Goal: Task Accomplishment & Management: Complete application form

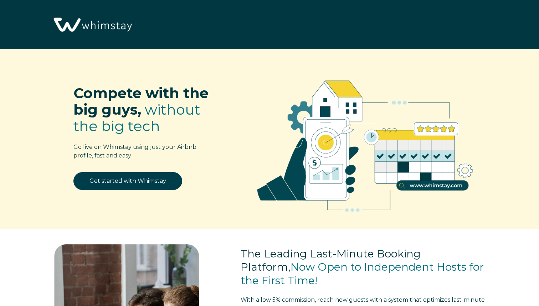
select select "US"
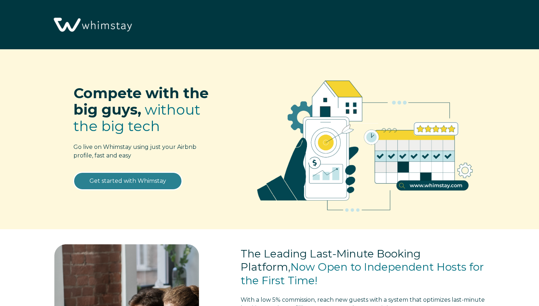
click at [126, 186] on link "Get started with Whimstay" at bounding box center [128, 181] width 109 height 18
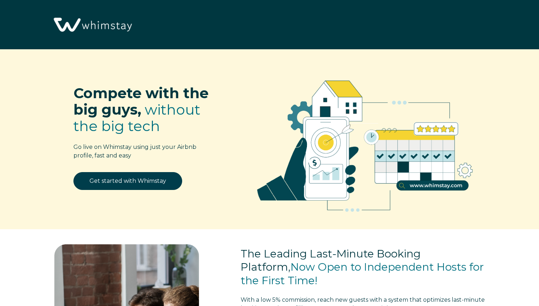
select select "US"
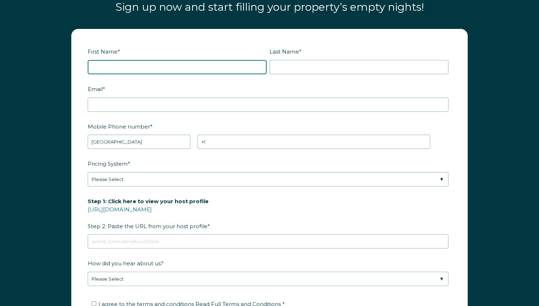
click at [133, 60] on input "First Name *" at bounding box center [177, 67] width 179 height 14
type input "[PERSON_NAME]"
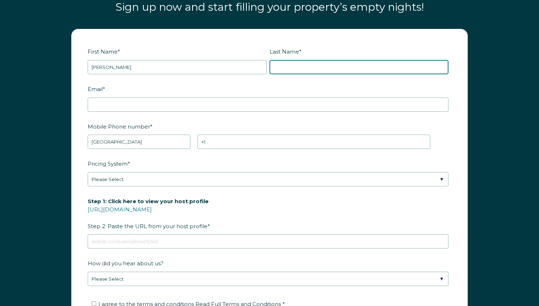
click at [299, 64] on input "Last Name *" at bounding box center [359, 67] width 179 height 14
type input "[PERSON_NAME]"
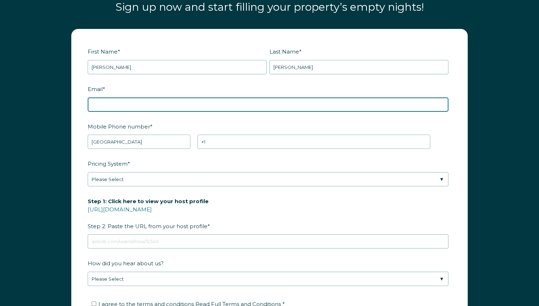
click at [167, 103] on input "Email *" at bounding box center [268, 104] width 361 height 14
type input "[EMAIL_ADDRESS][DOMAIN_NAME]"
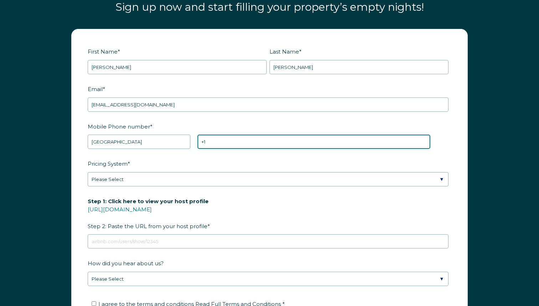
click at [234, 137] on input "+1" at bounding box center [314, 142] width 233 height 14
type input "[PHONE_NUMBER]"
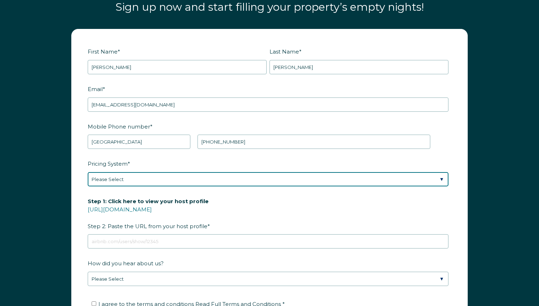
click at [192, 178] on select "Please Select Manual Airbnb Smart Pricing PriceLabs Wheelhouse Beyond Pricing 3…" at bounding box center [268, 179] width 361 height 14
select select "PriceLabs"
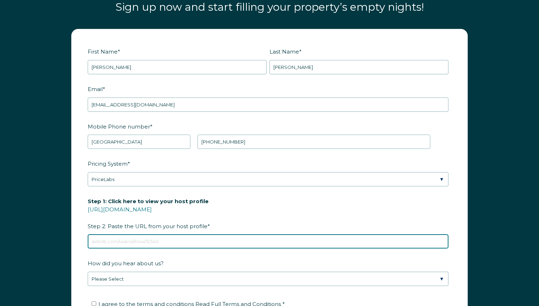
click at [152, 240] on input "Step 1: Click here to view your host profile [URL][DOMAIN_NAME] Step 2: Paste t…" at bounding box center [268, 241] width 361 height 14
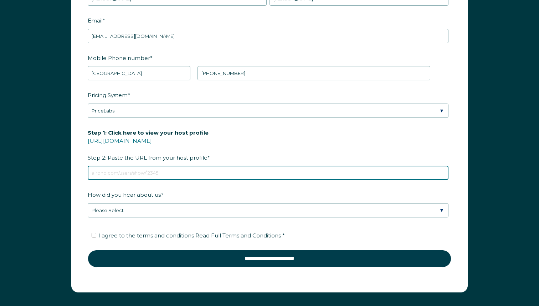
scroll to position [948, 0]
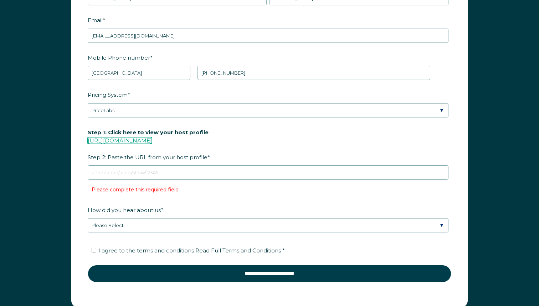
click at [152, 140] on link "[URL][DOMAIN_NAME]" at bounding box center [120, 140] width 64 height 7
drag, startPoint x: 199, startPoint y: 137, endPoint x: 68, endPoint y: 139, distance: 131.3
click at [68, 139] on div "First Name * [PERSON_NAME] Last Name * [PERSON_NAME] RBO Token Company ID Refer…" at bounding box center [269, 133] width 411 height 347
copy link "[URL][DOMAIN_NAME]"
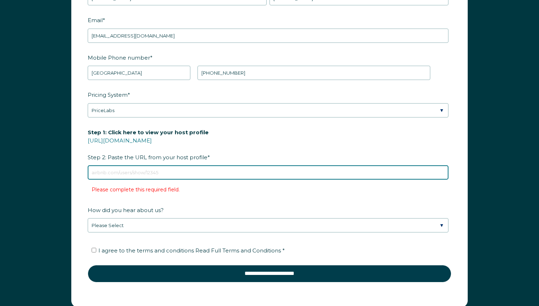
click at [201, 171] on input "Step 1: Click here to view your host profile [URL][DOMAIN_NAME] Step 2: Paste t…" at bounding box center [268, 172] width 361 height 14
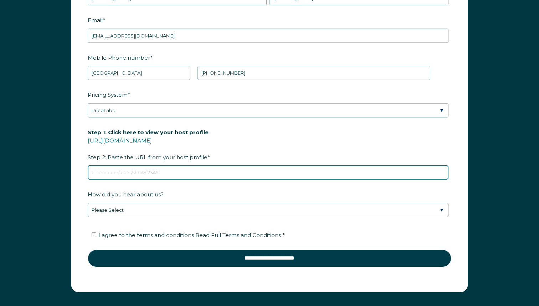
paste input "[URL][DOMAIN_NAME]"
type input "[URL][DOMAIN_NAME]"
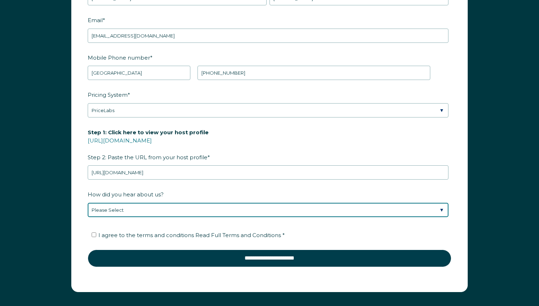
click at [179, 211] on select "Please Select Discovered Whimstay at an event or conference Found Whimstay thro…" at bounding box center [268, 210] width 361 height 14
select select "Other"
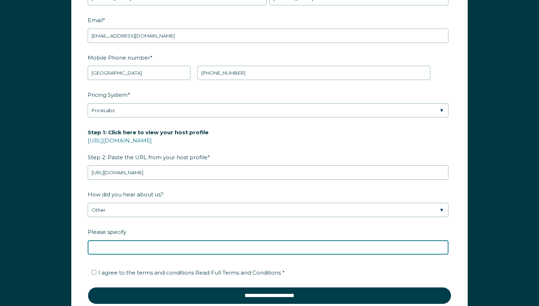
click at [127, 242] on input "Please specify" at bounding box center [268, 247] width 361 height 14
type input "Youtube"
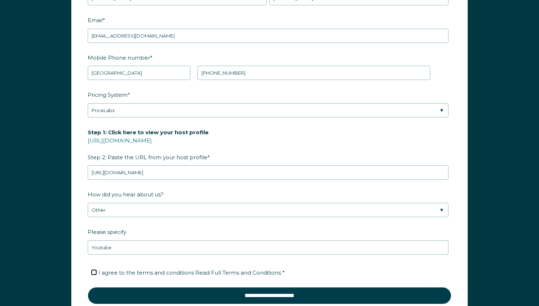
click at [93, 270] on input "I agree to the terms and conditions Read Full Terms and Conditions *" at bounding box center [94, 272] width 5 height 5
checkbox input "true"
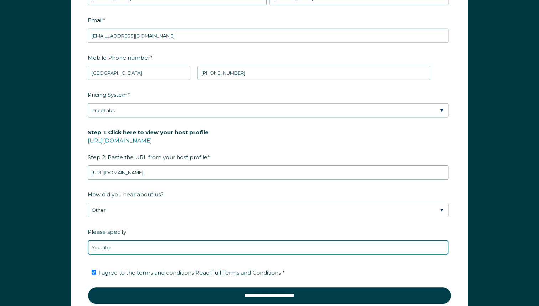
click at [91, 246] on input "Youtube" at bounding box center [268, 247] width 361 height 14
paste input "[PERSON_NAME]"
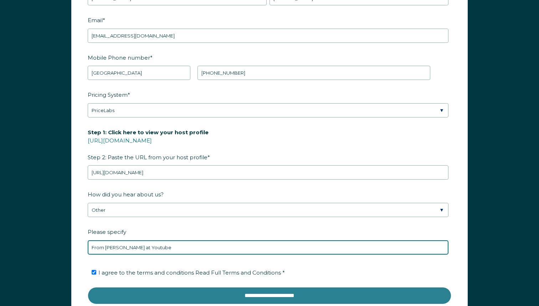
type input "From [PERSON_NAME] at Youtube"
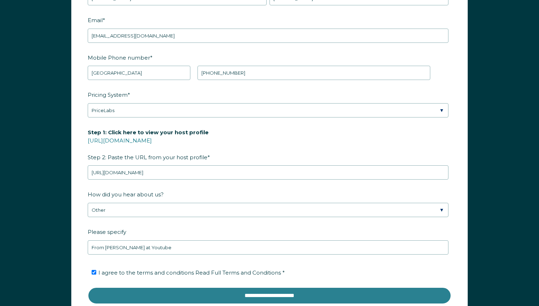
click at [199, 299] on input "**********" at bounding box center [270, 295] width 364 height 17
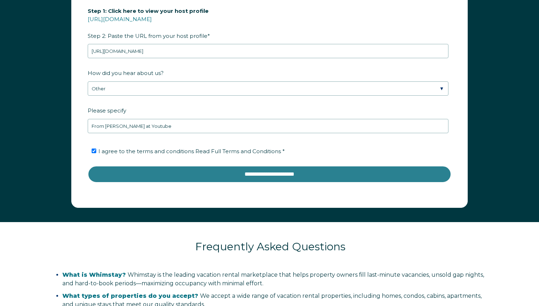
scroll to position [1101, 0]
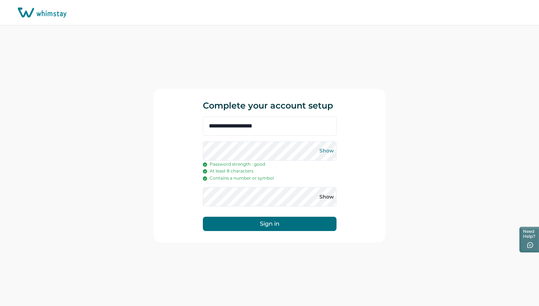
click at [329, 150] on button "Show" at bounding box center [326, 150] width 11 height 11
click at [328, 196] on button "Show" at bounding box center [326, 196] width 11 height 11
click at [293, 231] on div "**********" at bounding box center [270, 179] width 134 height 126
click at [294, 222] on button "Sign in" at bounding box center [270, 224] width 134 height 14
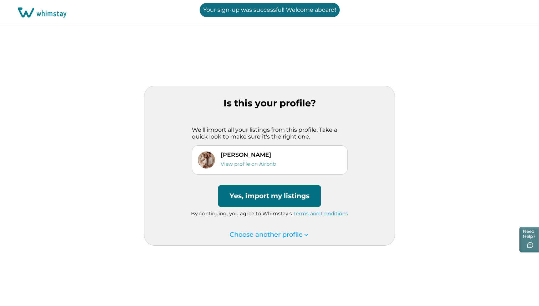
click at [302, 198] on button "Yes, import my listings" at bounding box center [269, 195] width 103 height 21
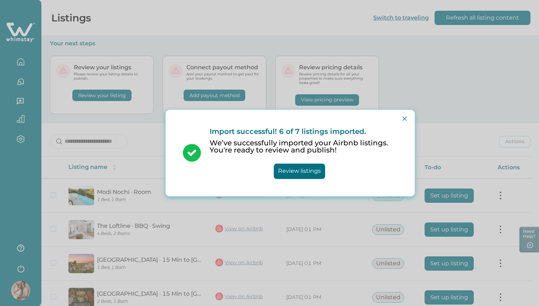
click at [314, 172] on button "Review listings" at bounding box center [299, 170] width 51 height 15
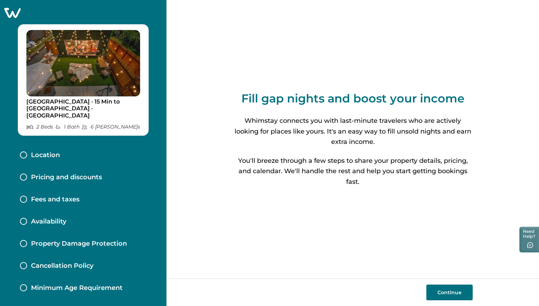
click at [114, 144] on div "Location" at bounding box center [83, 155] width 138 height 22
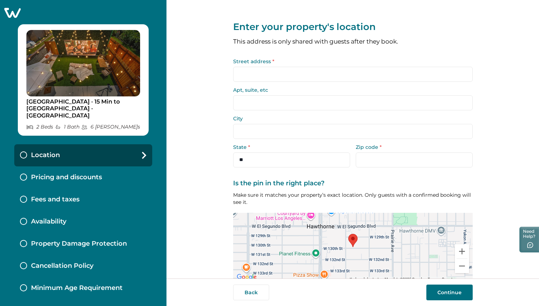
click at [264, 74] on input "Street address *" at bounding box center [353, 74] width 240 height 15
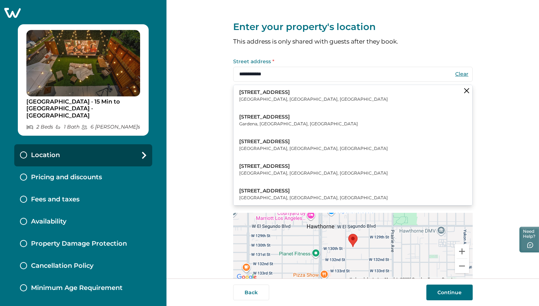
click at [273, 96] on p "Hawthorne, CA, USA" at bounding box center [313, 99] width 149 height 7
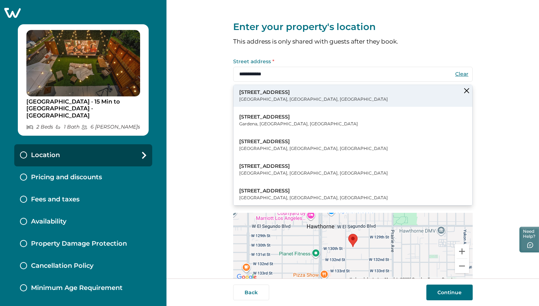
type input "**********"
type input "*********"
select select "**"
type input "*****"
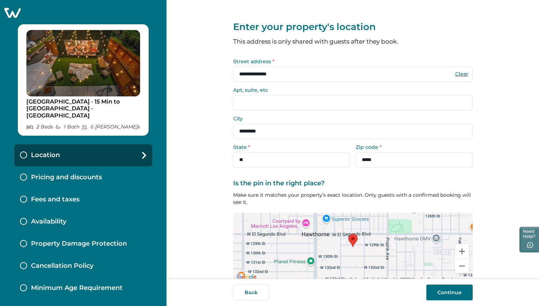
click at [276, 104] on input "Apt, suite, etc" at bounding box center [353, 102] width 240 height 15
type input "*"
click at [440, 295] on button "Continue" at bounding box center [450, 292] width 46 height 16
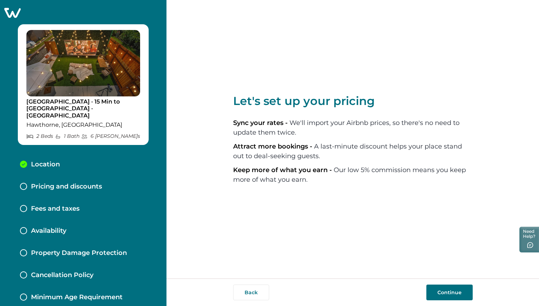
click at [454, 289] on button "Continue" at bounding box center [450, 292] width 46 height 16
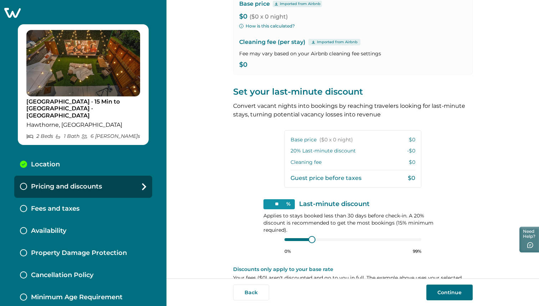
scroll to position [88, 0]
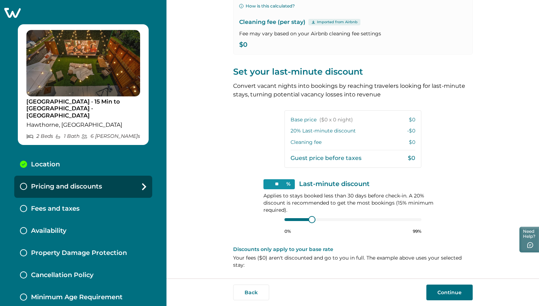
type input "**"
click at [293, 221] on div at bounding box center [295, 219] width 21 height 3
click at [291, 218] on div at bounding box center [353, 220] width 137 height 6
click at [294, 221] on div at bounding box center [353, 220] width 137 height 6
click at [454, 296] on button "Continue" at bounding box center [450, 292] width 46 height 16
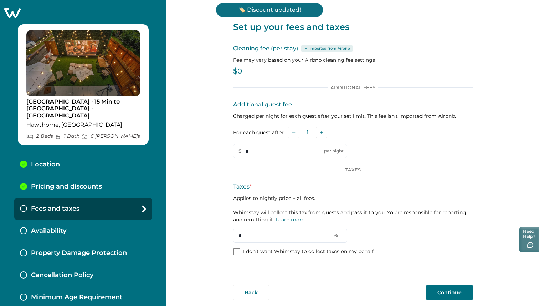
click at [240, 72] on p "$0" at bounding box center [353, 71] width 240 height 7
click at [248, 73] on p "$0" at bounding box center [353, 71] width 240 height 7
click at [238, 71] on p "$0" at bounding box center [353, 71] width 240 height 7
click at [241, 71] on p "$0" at bounding box center [353, 71] width 240 height 7
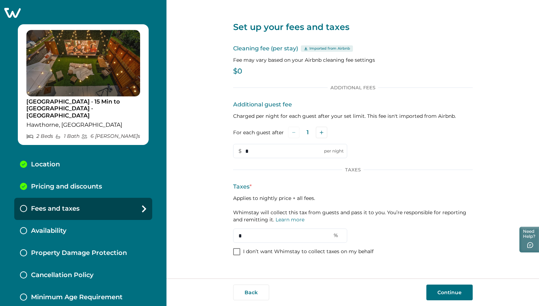
click at [239, 64] on div "Cleaning fee (per stay) Imported from Airbnb Fee may vary based on your Airbnb …" at bounding box center [353, 61] width 240 height 34
click at [239, 71] on p "$0" at bounding box center [353, 71] width 240 height 7
click at [288, 222] on link "Learn more" at bounding box center [290, 219] width 29 height 6
click at [313, 116] on p "Charged per night for each guest after your set limit. This fee isn't imported …" at bounding box center [353, 115] width 240 height 7
click at [259, 76] on div "Cleaning fee (per stay) Imported from Airbnb Fee may vary based on your Airbnb …" at bounding box center [353, 61] width 240 height 34
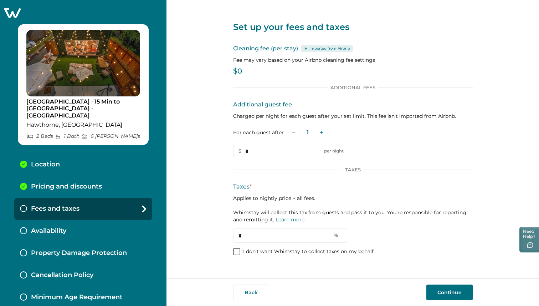
click at [240, 73] on p "$0" at bounding box center [353, 71] width 240 height 7
click at [318, 50] on p "Imported from Airbnb" at bounding box center [330, 49] width 41 height 6
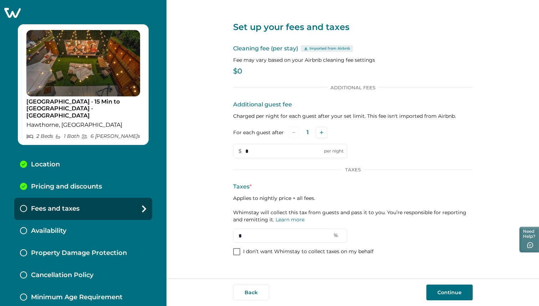
click at [317, 50] on p "Imported from Airbnb" at bounding box center [330, 49] width 41 height 6
click at [304, 47] on icon at bounding box center [306, 49] width 4 height 4
click at [306, 49] on icon at bounding box center [306, 49] width 4 height 4
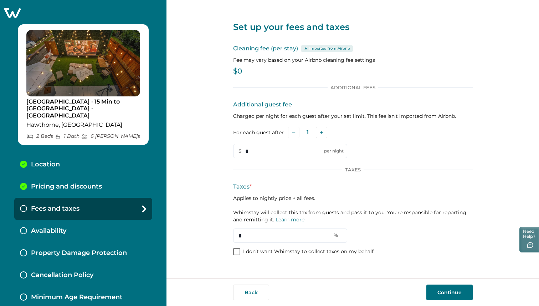
click at [259, 131] on label "For each guest after" at bounding box center [258, 132] width 51 height 7
click at [242, 238] on input "*" at bounding box center [290, 235] width 114 height 14
click at [316, 240] on input "*" at bounding box center [290, 235] width 114 height 14
type input "**"
click at [244, 54] on div "Cleaning fee (per stay) Imported from Airbnb Fee may vary based on your Airbnb …" at bounding box center [353, 61] width 240 height 34
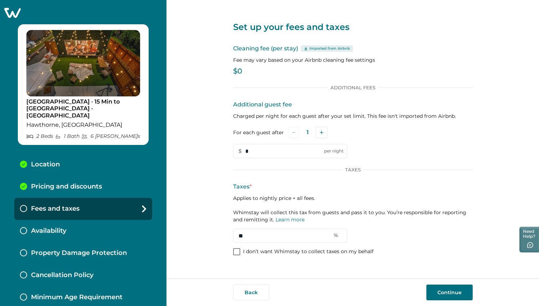
click at [241, 74] on p "$0" at bounding box center [353, 71] width 240 height 7
click at [321, 131] on icon "Add" at bounding box center [322, 133] width 4 height 4
click at [321, 131] on icon "Add" at bounding box center [323, 133] width 4 height 4
click at [322, 131] on icon "Add" at bounding box center [324, 133] width 4 height 4
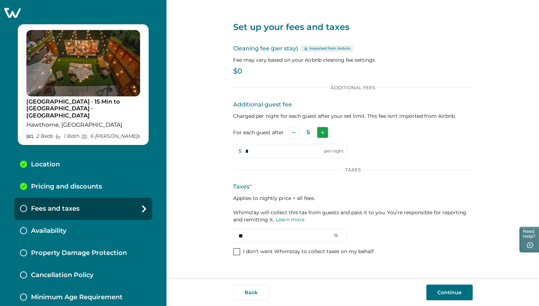
click at [321, 131] on icon "Add" at bounding box center [323, 133] width 4 height 4
click at [291, 147] on input "*" at bounding box center [290, 151] width 114 height 14
type input "***"
click at [337, 50] on p "Imported from Airbnb" at bounding box center [330, 49] width 41 height 6
click at [310, 46] on p "Imported from Airbnb" at bounding box center [330, 49] width 41 height 6
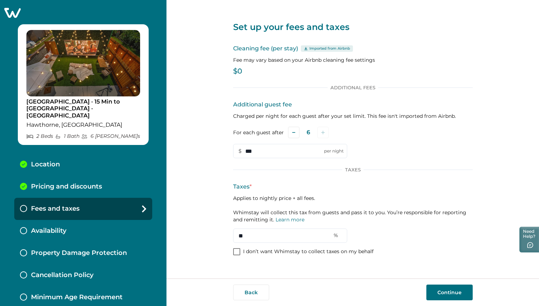
click at [305, 48] on icon at bounding box center [305, 48] width 3 height 3
click at [443, 294] on button "Continue" at bounding box center [450, 292] width 46 height 16
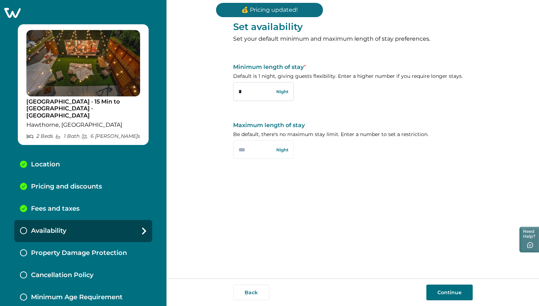
click at [257, 92] on input "*" at bounding box center [263, 91] width 61 height 19
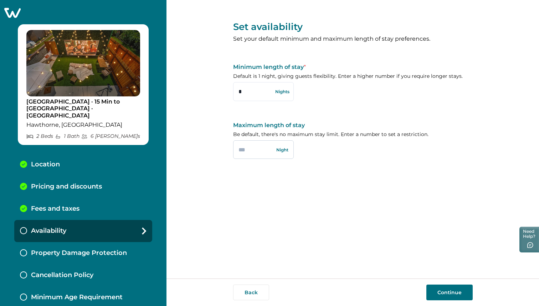
type input "*"
click at [262, 149] on input "text" at bounding box center [263, 149] width 61 height 19
type input "**"
click at [461, 299] on button "Continue" at bounding box center [450, 292] width 46 height 16
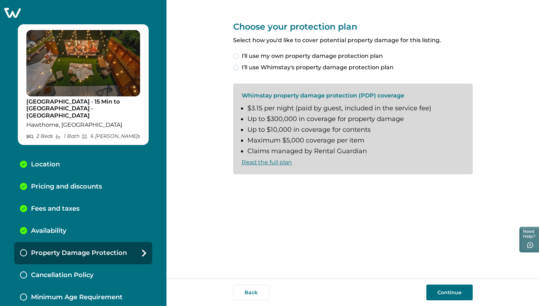
click at [237, 68] on span at bounding box center [236, 68] width 6 height 6
click at [239, 184] on label "I understand and accept the Whimstay Host Terms and Conditions" at bounding box center [333, 186] width 201 height 9
click at [459, 292] on button "Continue" at bounding box center [450, 292] width 46 height 16
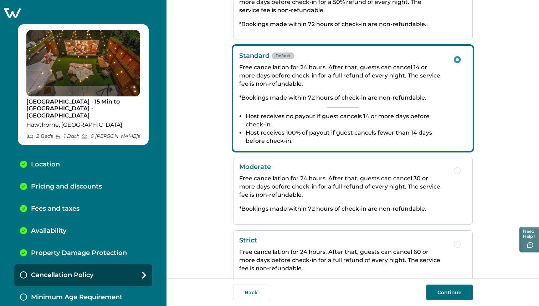
scroll to position [76, 0]
click at [441, 288] on button "Continue" at bounding box center [450, 292] width 46 height 16
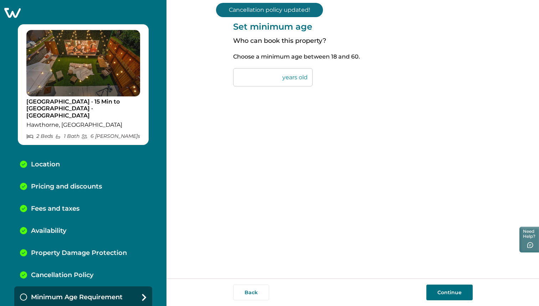
click at [446, 292] on button "Continue" at bounding box center [450, 292] width 46 height 16
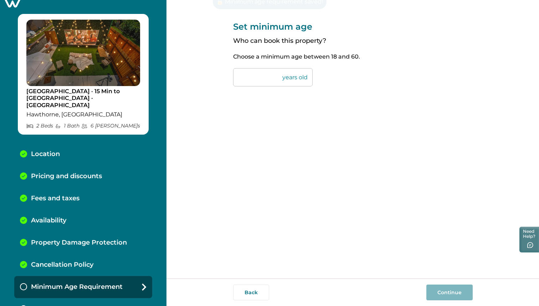
scroll to position [17, 0]
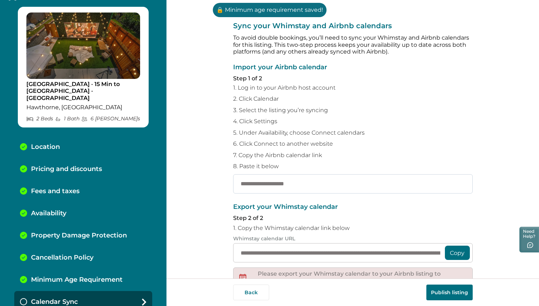
click at [274, 178] on input "text" at bounding box center [353, 183] width 240 height 19
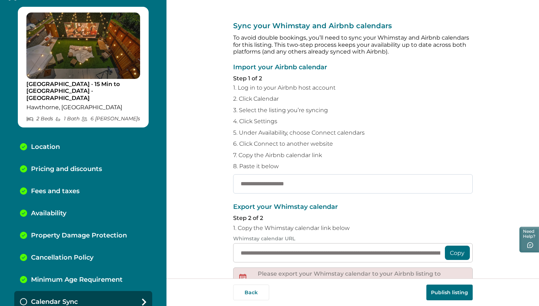
click at [285, 187] on input "text" at bounding box center [353, 183] width 240 height 19
paste input "**********"
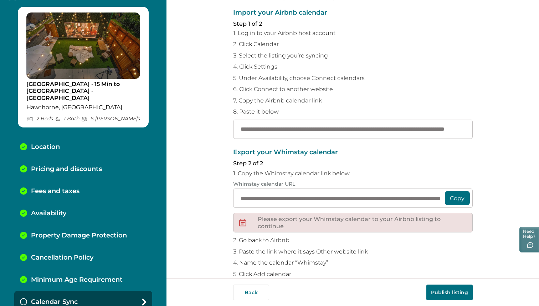
scroll to position [79, 0]
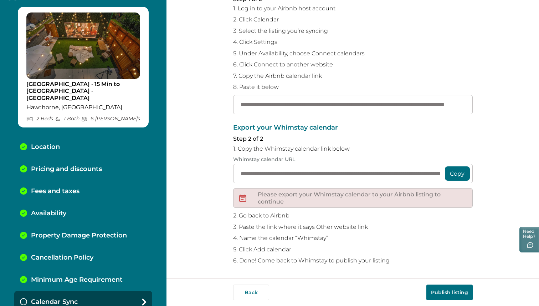
type input "**********"
click at [453, 172] on button "Copy" at bounding box center [457, 173] width 25 height 14
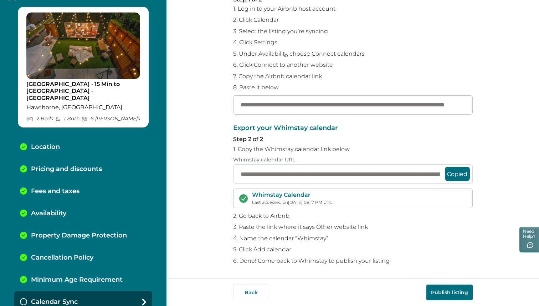
click at [278, 172] on input "**********" at bounding box center [353, 173] width 240 height 19
click at [447, 296] on button "Publish listing" at bounding box center [450, 292] width 46 height 16
click at [106, 295] on div "Calendar Sync" at bounding box center [83, 302] width 138 height 22
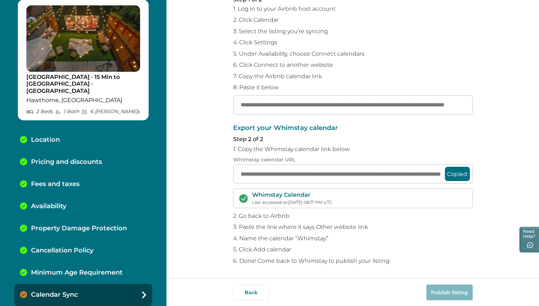
scroll to position [0, 0]
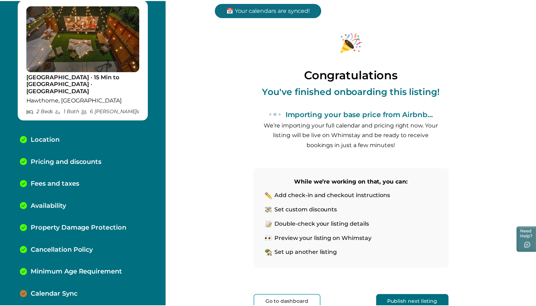
scroll to position [40, 0]
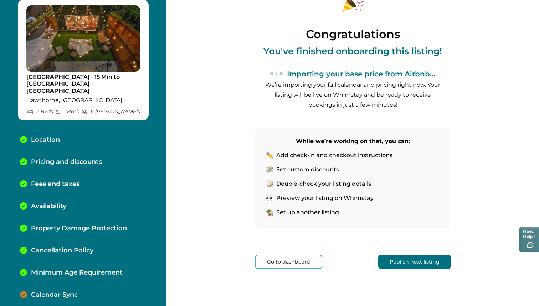
click at [300, 264] on button "Go to dashboard" at bounding box center [288, 261] width 67 height 14
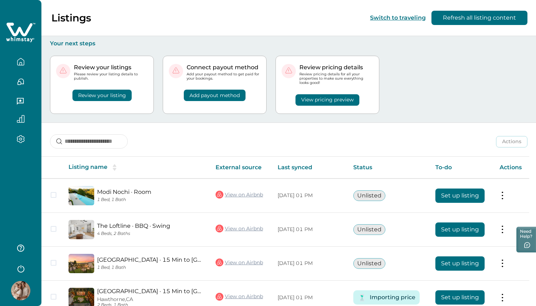
scroll to position [72, 0]
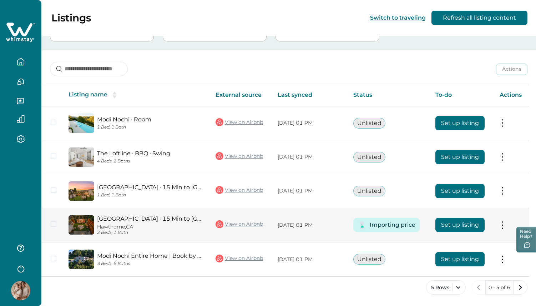
click at [283, 233] on td "10/02/2025, 01 PM" at bounding box center [309, 225] width 75 height 35
click at [465, 226] on button "Set up listing" at bounding box center [459, 225] width 49 height 14
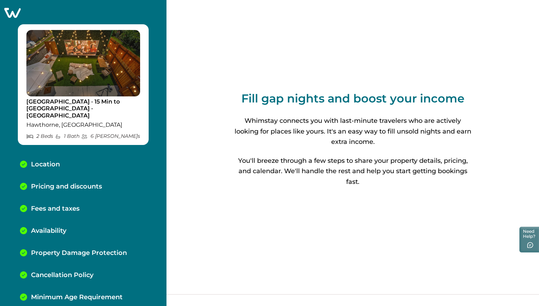
click at [17, 12] on icon at bounding box center [12, 12] width 17 height 11
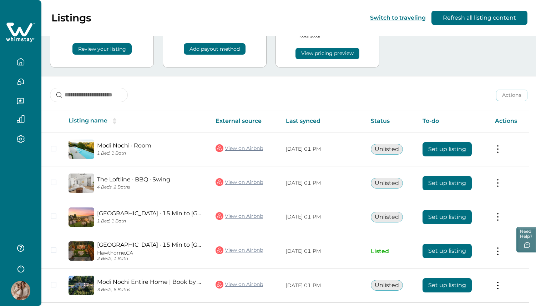
scroll to position [72, 0]
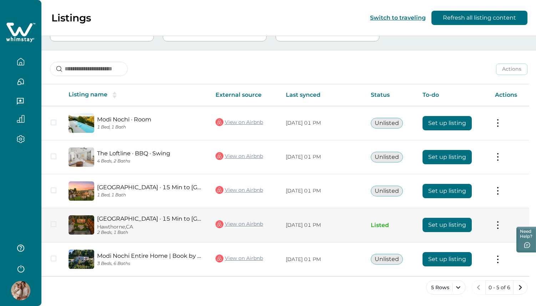
click at [501, 225] on button at bounding box center [498, 224] width 6 height 7
click at [463, 226] on button "Set up listing" at bounding box center [446, 225] width 49 height 14
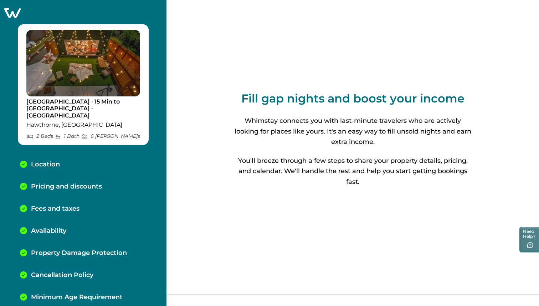
click at [94, 199] on div "Fees and taxes" at bounding box center [83, 209] width 138 height 22
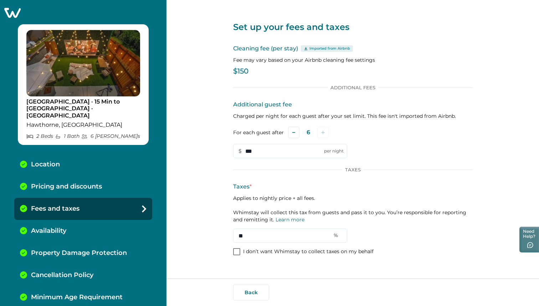
click at [19, 13] on icon at bounding box center [12, 12] width 17 height 11
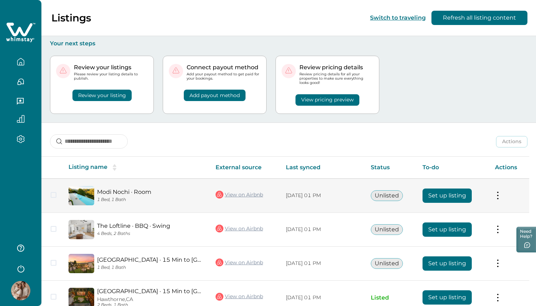
scroll to position [72, 0]
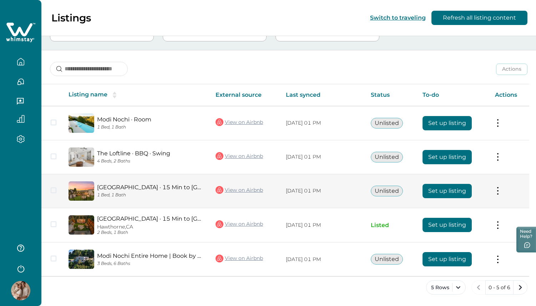
click at [448, 196] on button "Set up listing" at bounding box center [446, 191] width 49 height 14
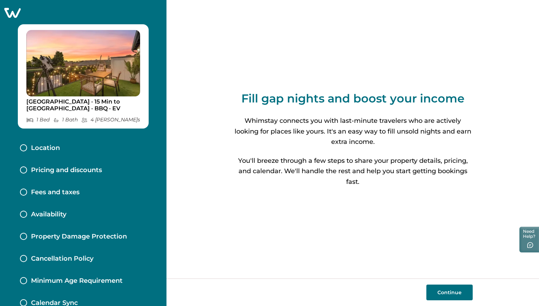
click at [463, 291] on button "Continue" at bounding box center [450, 292] width 46 height 16
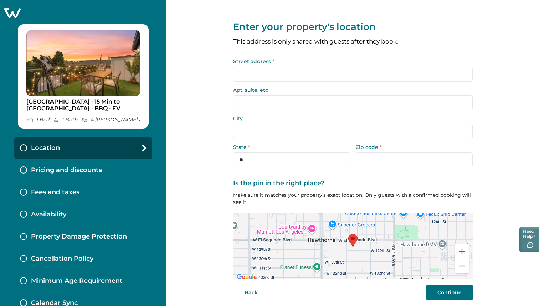
click at [340, 66] on div "Street address *" at bounding box center [353, 70] width 240 height 23
click at [338, 71] on input "Street address *" at bounding box center [353, 74] width 240 height 15
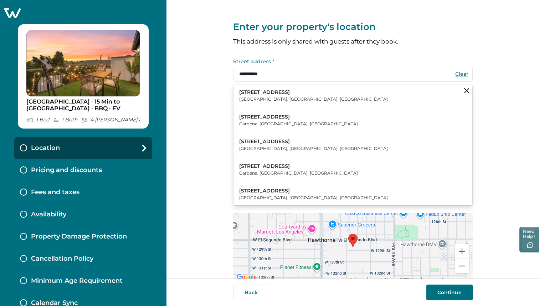
click at [292, 96] on p "Hawthorne, CA, USA" at bounding box center [313, 99] width 149 height 7
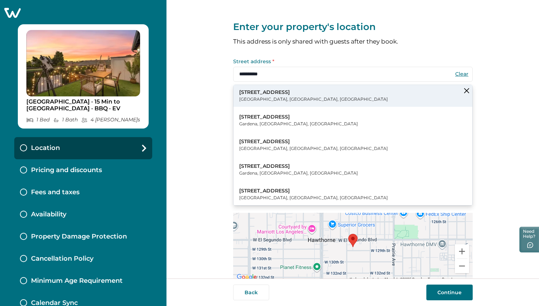
type input "**********"
type input "*********"
select select "**"
type input "*****"
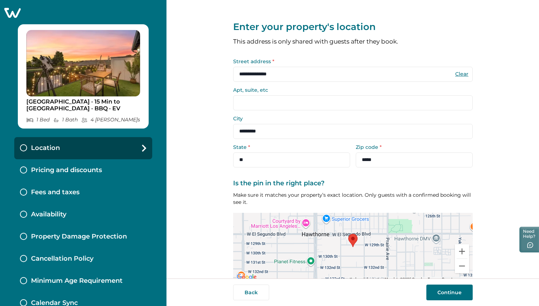
click at [287, 101] on input "Apt, suite, etc" at bounding box center [353, 102] width 240 height 15
type input "*"
click at [436, 292] on button "Continue" at bounding box center [450, 292] width 46 height 16
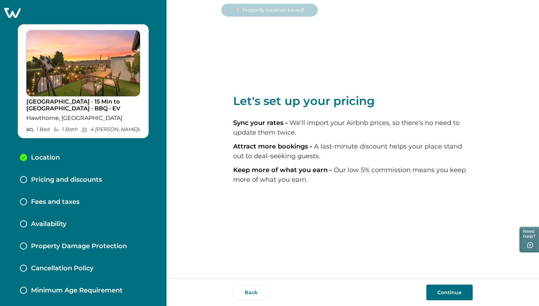
click at [440, 288] on button "Continue" at bounding box center [450, 292] width 46 height 16
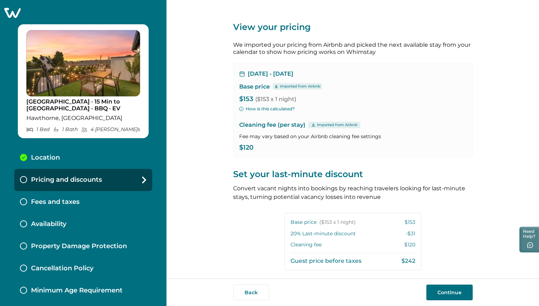
click at [445, 286] on button "Continue" at bounding box center [450, 292] width 46 height 16
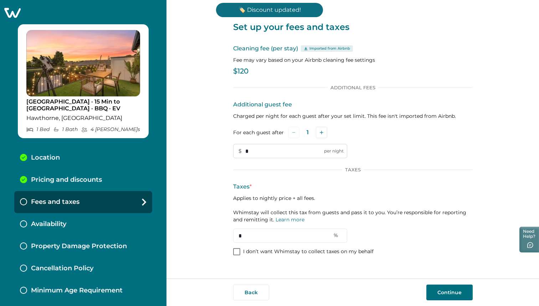
click at [295, 154] on input "*" at bounding box center [290, 151] width 114 height 14
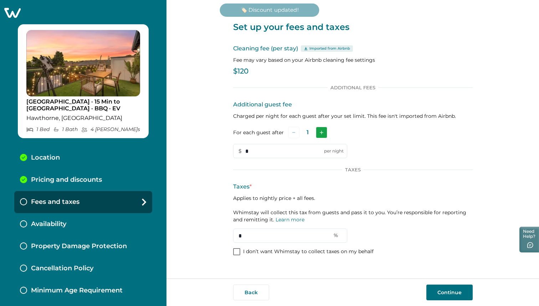
click at [323, 133] on button "Add" at bounding box center [321, 132] width 11 height 11
click at [323, 133] on icon "Add" at bounding box center [323, 133] width 4 height 4
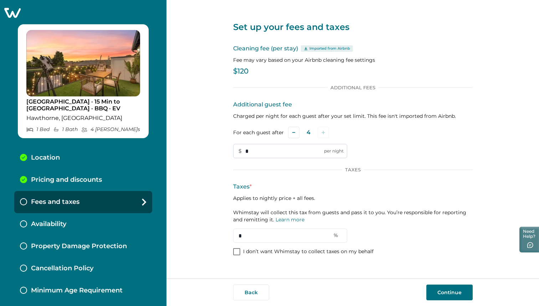
click at [280, 153] on input "*" at bounding box center [290, 151] width 114 height 14
type input "***"
click at [261, 235] on input "*" at bounding box center [290, 235] width 114 height 14
type input "**"
click at [448, 295] on button "Continue" at bounding box center [450, 292] width 46 height 16
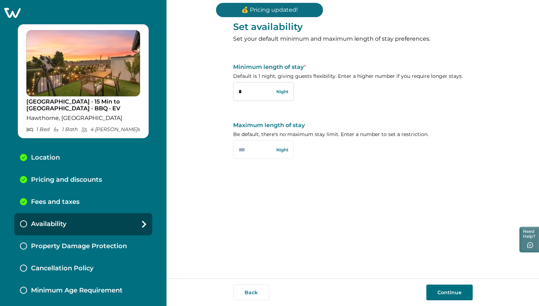
click at [248, 97] on input "*" at bounding box center [263, 91] width 61 height 19
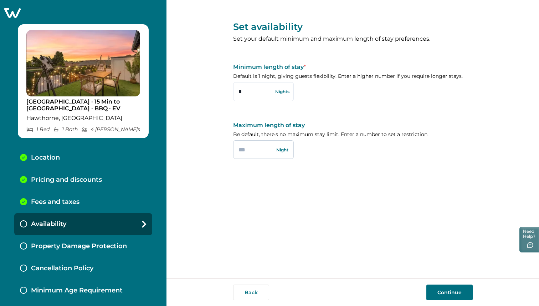
type input "*"
click at [262, 155] on input "text" at bounding box center [263, 149] width 61 height 19
type input "**"
click at [457, 287] on button "Continue" at bounding box center [450, 292] width 46 height 16
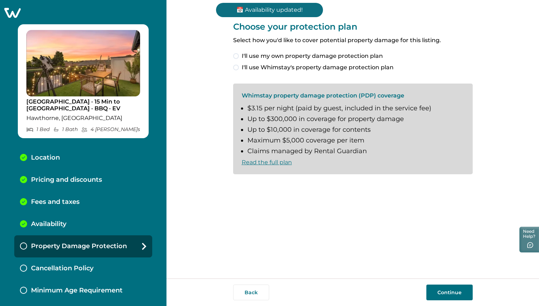
click at [456, 289] on button "Continue" at bounding box center [450, 292] width 46 height 16
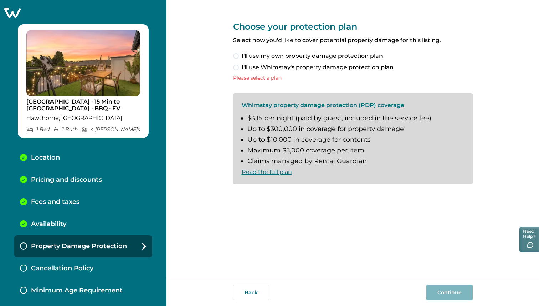
click at [241, 66] on label "I'll use Whimstay's property damage protection plan" at bounding box center [353, 67] width 240 height 9
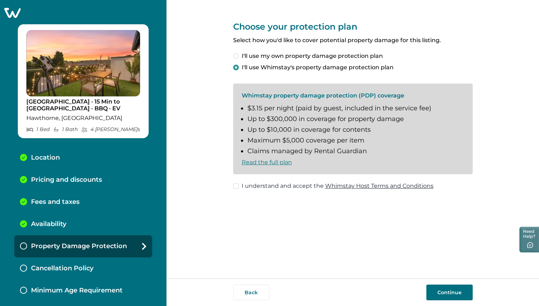
click at [238, 187] on span at bounding box center [236, 186] width 6 height 6
click at [457, 303] on div "Back Continue" at bounding box center [353, 291] width 373 height 27
click at [457, 299] on button "Continue" at bounding box center [450, 292] width 46 height 16
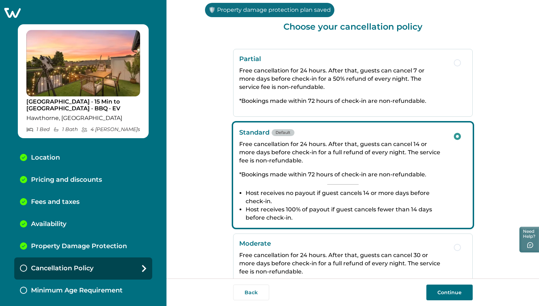
click at [455, 294] on button "Continue" at bounding box center [450, 292] width 46 height 16
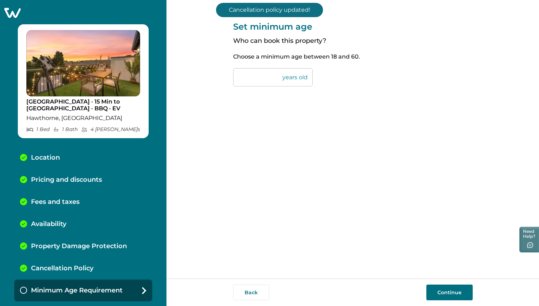
click at [455, 294] on button "Continue" at bounding box center [450, 292] width 46 height 16
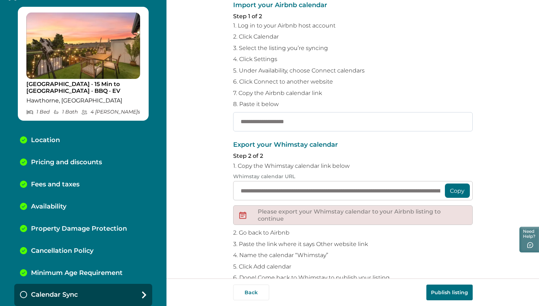
scroll to position [70, 0]
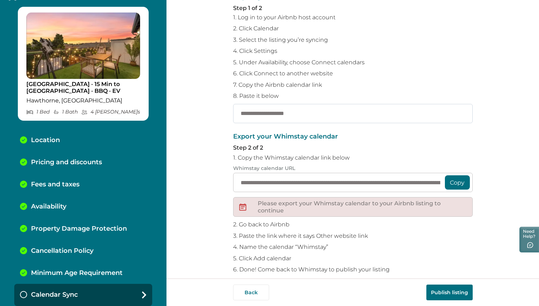
click at [324, 119] on input "text" at bounding box center [353, 113] width 240 height 19
paste input "**********"
type input "**********"
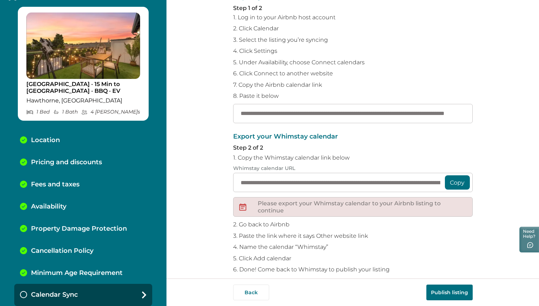
click at [466, 182] on button "Copy" at bounding box center [457, 182] width 25 height 14
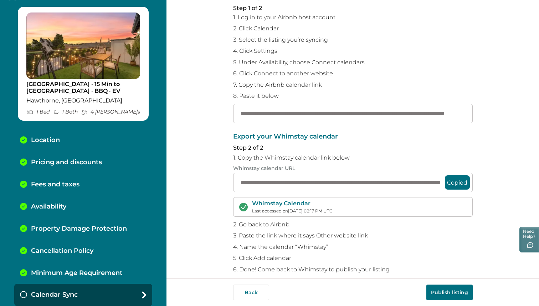
scroll to position [79, 0]
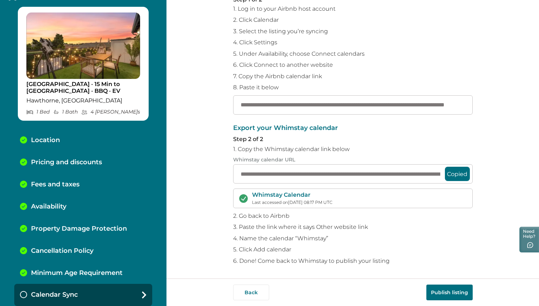
click at [436, 294] on button "Publish listing" at bounding box center [450, 292] width 46 height 16
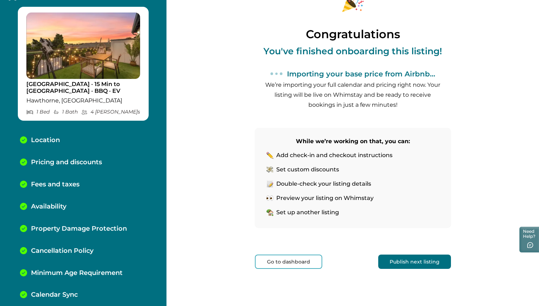
click at [422, 263] on button "Publish next listing" at bounding box center [415, 261] width 73 height 14
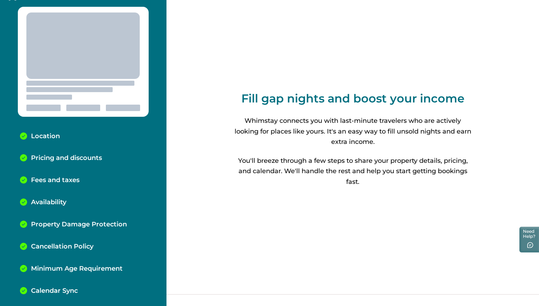
scroll to position [8, 0]
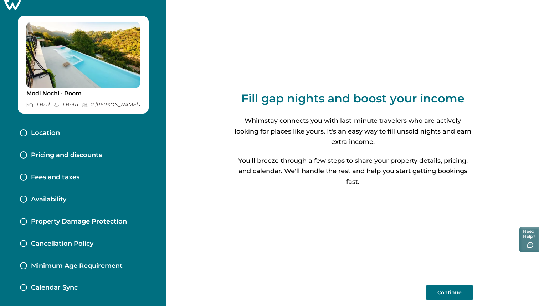
click at [444, 299] on button "Continue" at bounding box center [450, 292] width 46 height 16
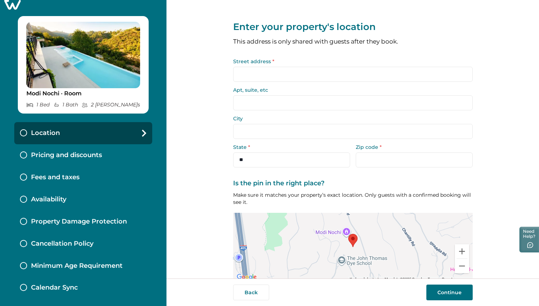
click at [259, 302] on div "Back Continue" at bounding box center [353, 291] width 373 height 27
click at [256, 295] on button "Back" at bounding box center [251, 292] width 36 height 16
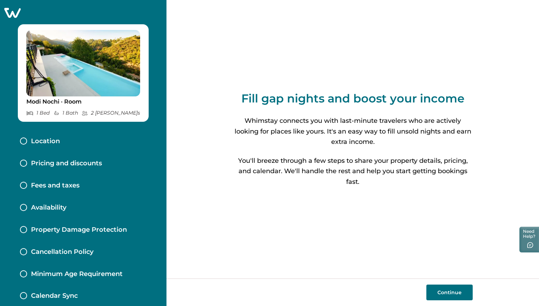
click at [11, 14] on icon at bounding box center [12, 12] width 17 height 11
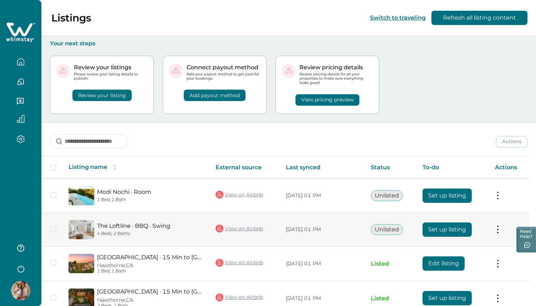
click at [467, 234] on button "Set up listing" at bounding box center [446, 229] width 49 height 14
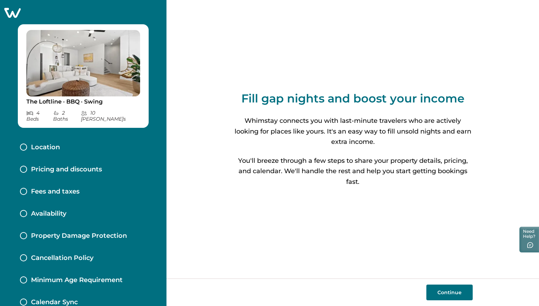
click at [455, 288] on button "Continue" at bounding box center [450, 292] width 46 height 16
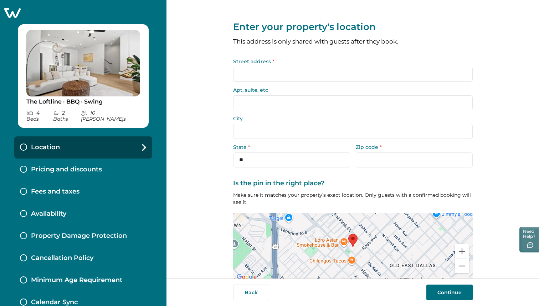
click at [280, 76] on input "Street address *" at bounding box center [353, 74] width 240 height 15
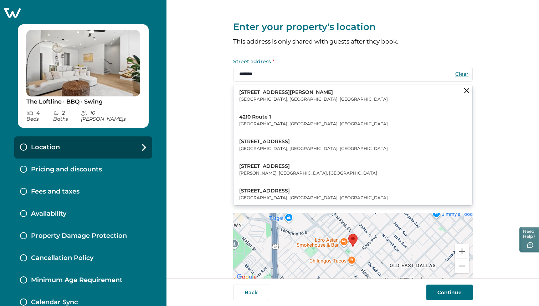
click at [270, 139] on p "4210 Rosecrans Avenue" at bounding box center [313, 141] width 149 height 7
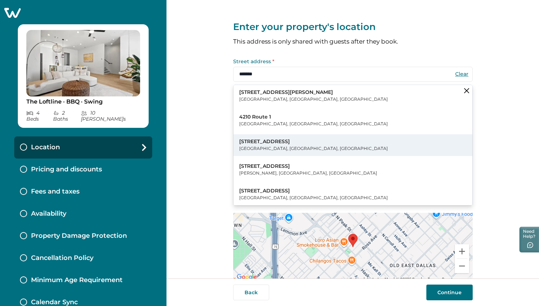
type input "**********"
type input "*******"
select select "**"
type input "*****"
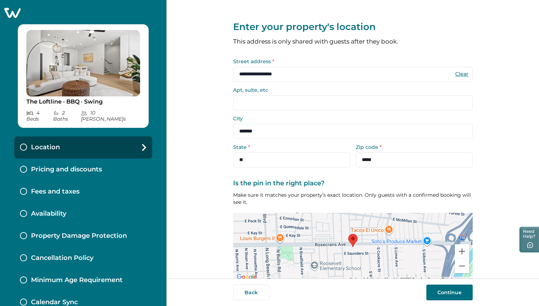
click at [264, 97] on input "Apt, suite, etc" at bounding box center [353, 102] width 240 height 15
type input "***"
click at [258, 130] on input "*******" at bounding box center [353, 131] width 240 height 15
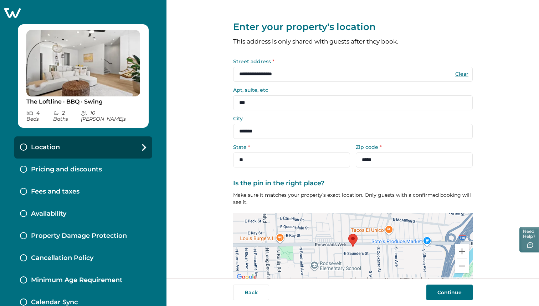
click at [258, 130] on input "*******" at bounding box center [353, 131] width 240 height 15
click at [261, 125] on input "*******" at bounding box center [353, 131] width 240 height 15
click at [259, 146] on label "State *" at bounding box center [289, 147] width 113 height 5
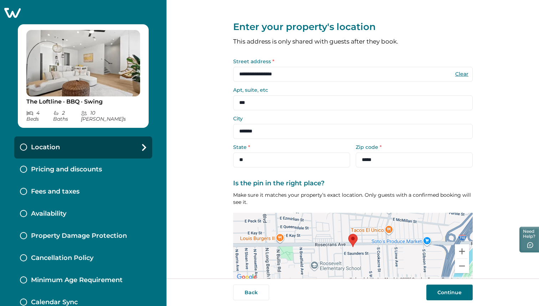
click at [279, 84] on form "**********" at bounding box center [353, 113] width 240 height 108
click at [282, 73] on input "**********" at bounding box center [353, 74] width 240 height 15
click at [252, 131] on input "*******" at bounding box center [353, 131] width 240 height 15
click at [246, 137] on input "*******" at bounding box center [353, 131] width 240 height 15
click at [246, 135] on input "*******" at bounding box center [353, 131] width 240 height 15
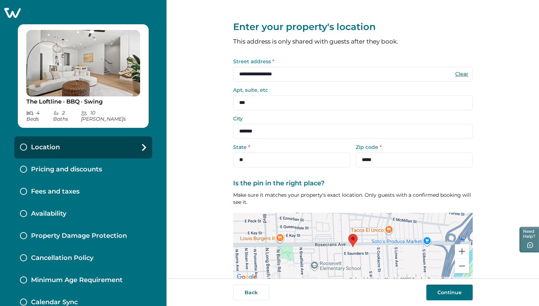
click at [464, 74] on button "Clear" at bounding box center [462, 74] width 14 height 6
select select "**"
click at [249, 76] on input "Street address *" at bounding box center [353, 74] width 240 height 15
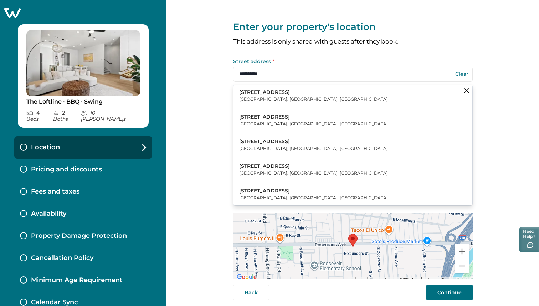
click at [275, 198] on p "Dallas, TX, USA" at bounding box center [313, 197] width 149 height 7
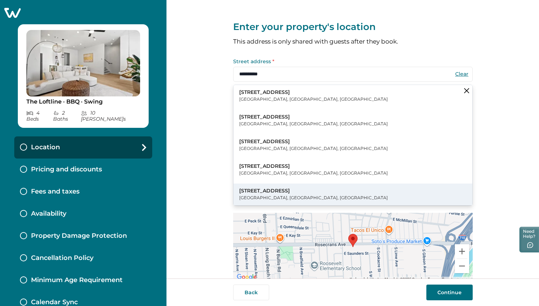
type input "**********"
type input "******"
select select "**"
type input "*****"
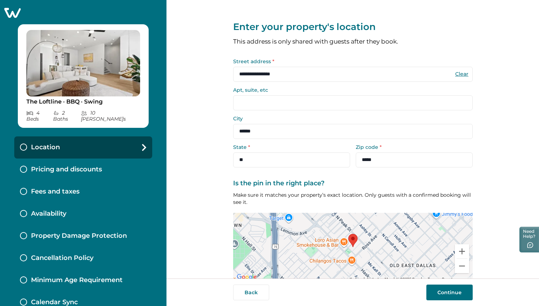
click at [289, 100] on input "Apt, suite, etc" at bounding box center [353, 102] width 240 height 15
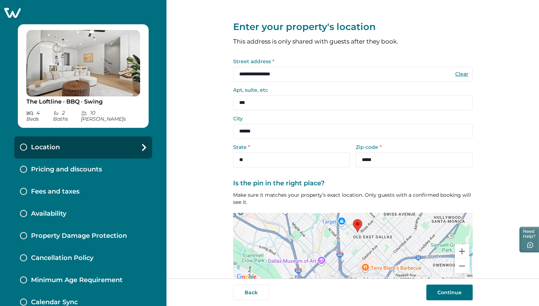
type input "***"
click at [438, 293] on button "Continue" at bounding box center [450, 292] width 46 height 16
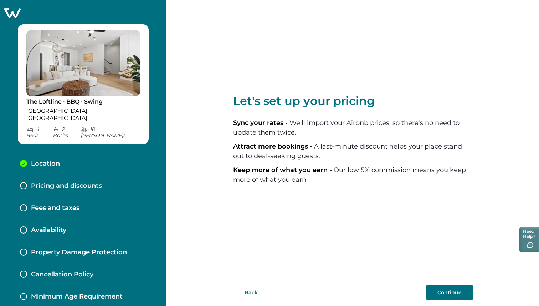
click at [470, 295] on button "Continue" at bounding box center [450, 292] width 46 height 16
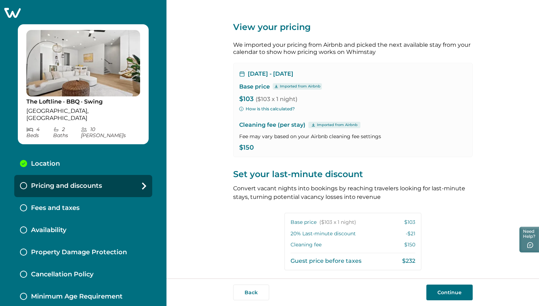
click at [259, 110] on button "How is this calculated?" at bounding box center [267, 109] width 56 height 6
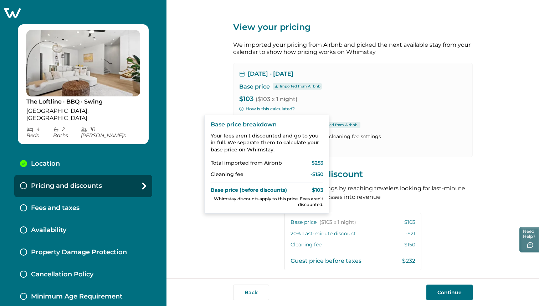
click at [275, 91] on div "Oct 4, 2025 - Oct 5, 2025 Base price Imported from Airbnb $103 ($103 x 1 night)…" at bounding box center [353, 110] width 240 height 94
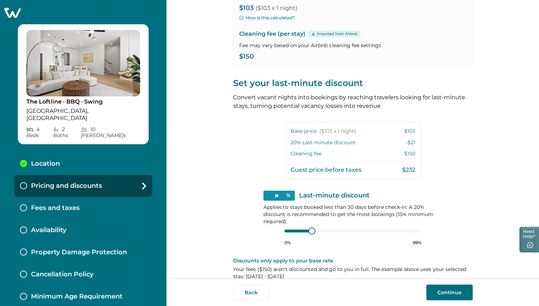
scroll to position [102, 0]
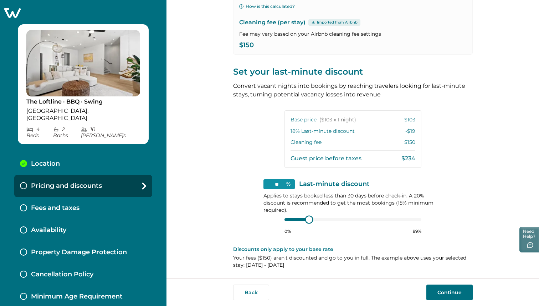
type input "**"
click at [269, 218] on div "** % Last-minute discount Applies to stays booked less than 30 days before chec…" at bounding box center [353, 206] width 179 height 55
click at [285, 218] on div at bounding box center [353, 220] width 137 height 6
click at [448, 300] on div "Back Continue" at bounding box center [353, 291] width 373 height 27
click at [447, 290] on button "Continue" at bounding box center [450, 292] width 46 height 16
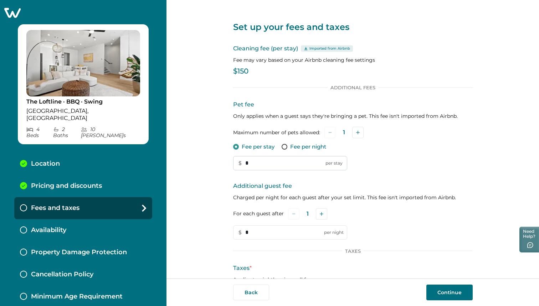
click at [278, 166] on input "*" at bounding box center [290, 163] width 114 height 14
click at [349, 133] on div "1" at bounding box center [344, 132] width 39 height 11
click at [356, 133] on icon "Add" at bounding box center [358, 133] width 4 height 4
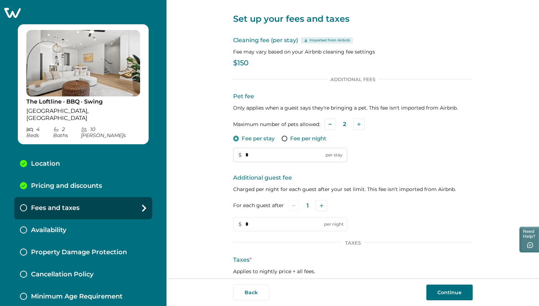
scroll to position [11, 0]
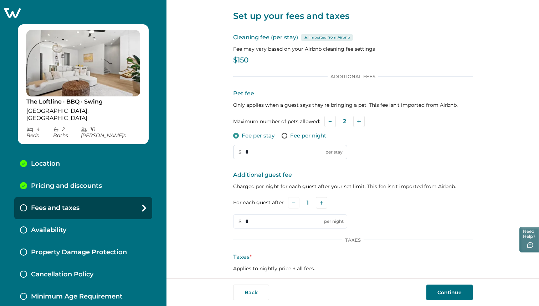
click at [263, 150] on input "*" at bounding box center [290, 152] width 114 height 14
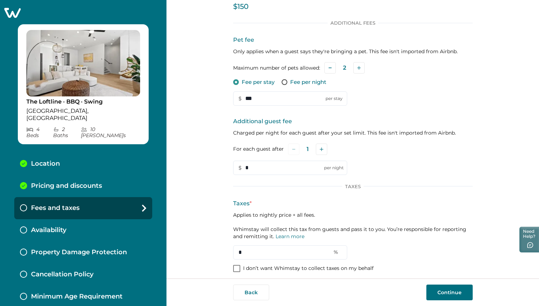
scroll to position [69, 0]
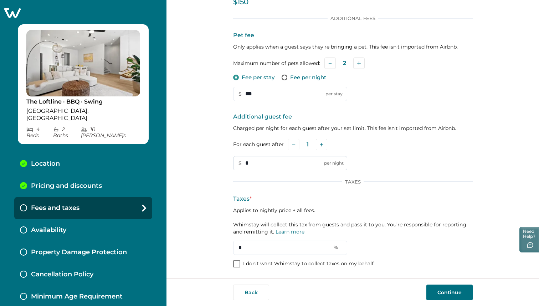
type input "***"
click at [280, 161] on input "*" at bounding box center [290, 163] width 114 height 14
click at [316, 148] on button "Add" at bounding box center [321, 144] width 11 height 11
click at [317, 148] on button "Add" at bounding box center [322, 144] width 11 height 11
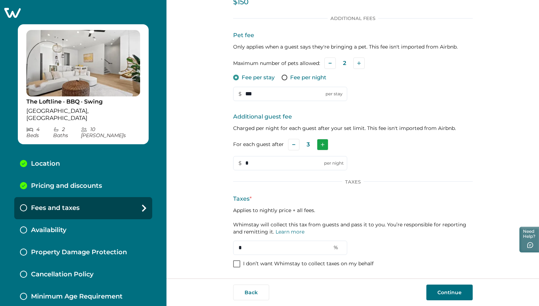
click at [317, 148] on button "Add" at bounding box center [322, 144] width 11 height 11
click at [318, 148] on button "Add" at bounding box center [323, 144] width 11 height 11
click at [252, 163] on input "*" at bounding box center [290, 163] width 114 height 14
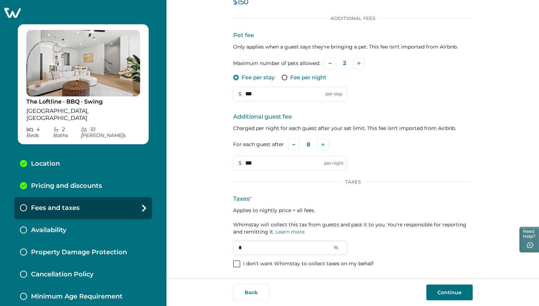
type input "***"
click at [243, 245] on input "*" at bounding box center [290, 247] width 114 height 14
click at [235, 262] on span at bounding box center [236, 263] width 7 height 7
type input "*"
click at [235, 265] on div at bounding box center [237, 264] width 4 height 6
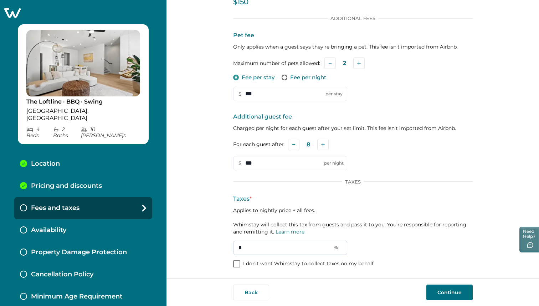
click at [255, 252] on input "*" at bounding box center [290, 247] width 114 height 14
type input "**"
click at [451, 294] on button "Continue" at bounding box center [450, 292] width 46 height 16
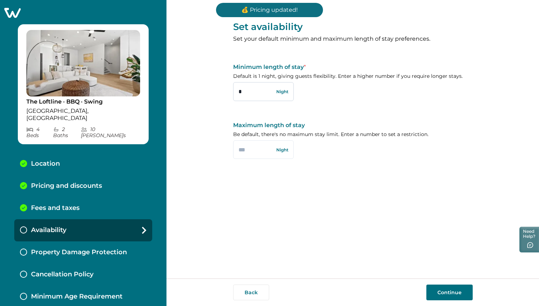
click at [245, 92] on input "*" at bounding box center [263, 91] width 61 height 19
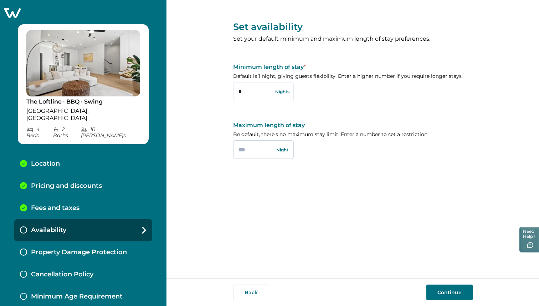
type input "*"
click at [267, 151] on input "text" at bounding box center [263, 149] width 61 height 19
type input "***"
click at [449, 292] on button "Continue" at bounding box center [450, 292] width 46 height 16
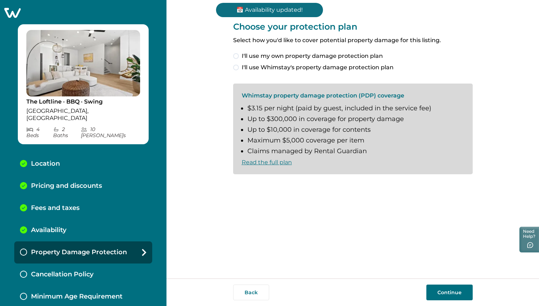
click at [237, 57] on span at bounding box center [236, 56] width 6 height 6
click at [236, 67] on span at bounding box center [236, 68] width 6 height 6
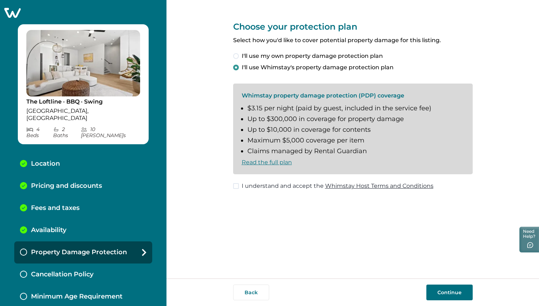
click at [235, 187] on span at bounding box center [236, 186] width 6 height 6
click at [467, 290] on button "Continue" at bounding box center [450, 292] width 46 height 16
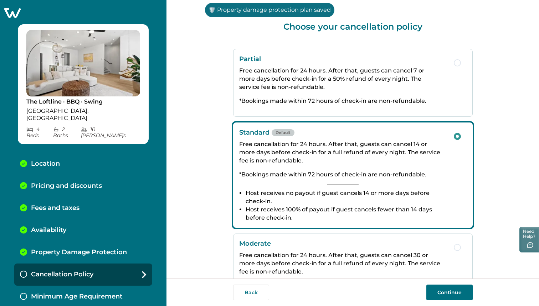
click at [463, 294] on button "Continue" at bounding box center [450, 292] width 46 height 16
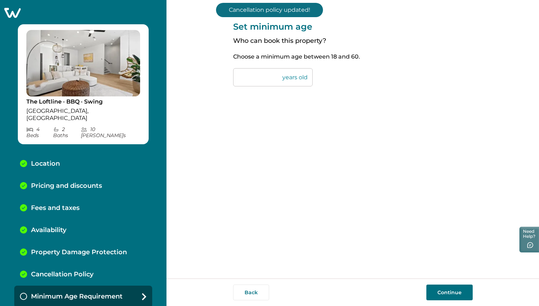
click at [457, 290] on button "Continue" at bounding box center [450, 292] width 46 height 16
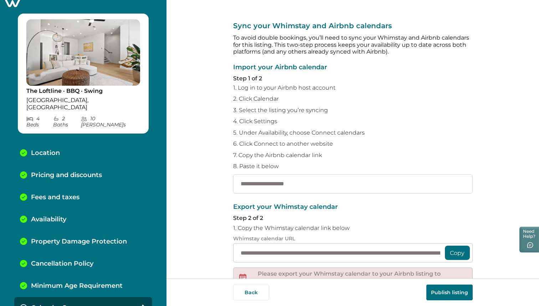
click at [386, 188] on input "text" at bounding box center [353, 183] width 240 height 19
paste input "**********"
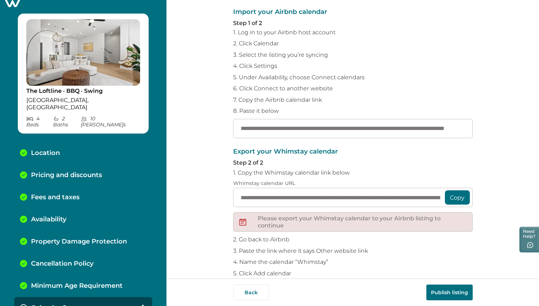
scroll to position [79, 0]
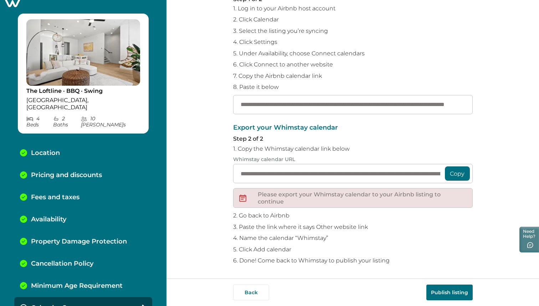
type input "**********"
click at [463, 175] on button "Copy" at bounding box center [457, 173] width 25 height 14
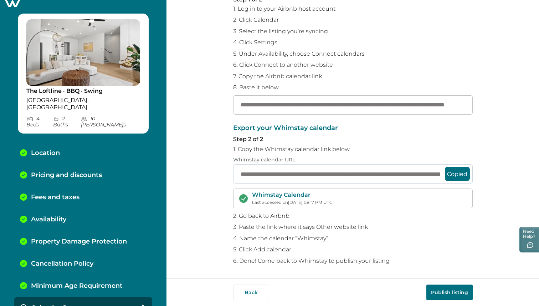
click at [273, 177] on input "**********" at bounding box center [353, 173] width 240 height 19
click at [273, 173] on input "**********" at bounding box center [353, 173] width 240 height 19
click at [461, 295] on button "Publish listing" at bounding box center [450, 292] width 46 height 16
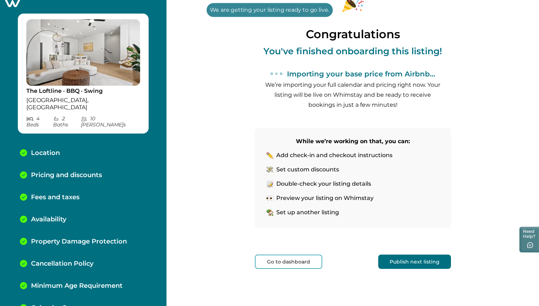
scroll to position [40, 0]
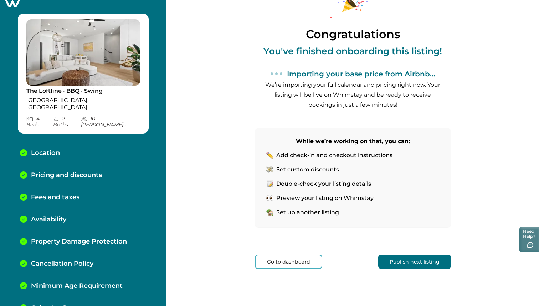
click at [412, 262] on button "Publish next listing" at bounding box center [415, 261] width 73 height 14
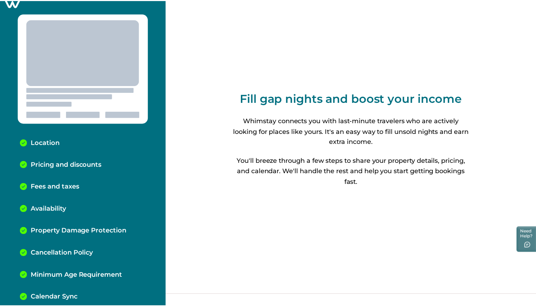
scroll to position [8, 0]
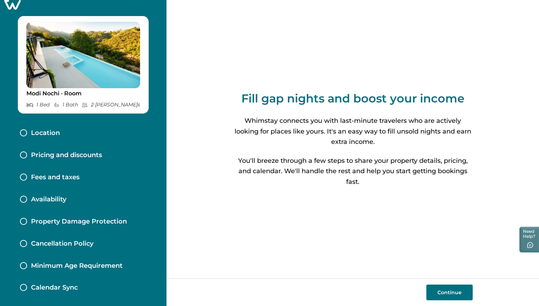
click at [1, 5] on div at bounding box center [83, 5] width 167 height 10
click at [12, 5] on icon at bounding box center [12, 5] width 16 height 10
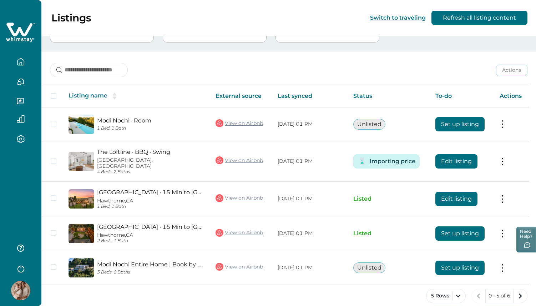
scroll to position [73, 0]
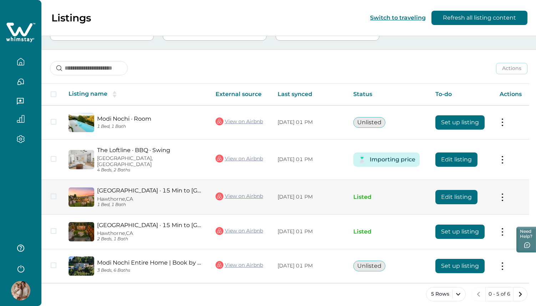
click at [163, 196] on p "Hawthorne, CA" at bounding box center [150, 199] width 107 height 6
click at [112, 187] on link "Starlight Cove · 15 Min to Beach · BBQ · EV" at bounding box center [150, 190] width 107 height 7
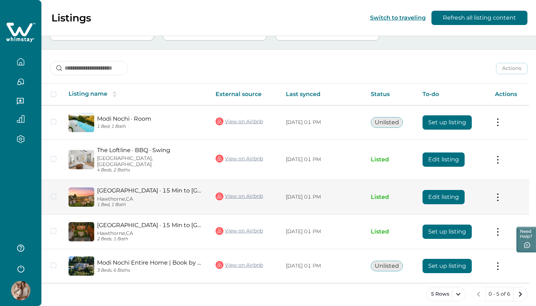
click at [501, 193] on button at bounding box center [498, 196] width 6 height 7
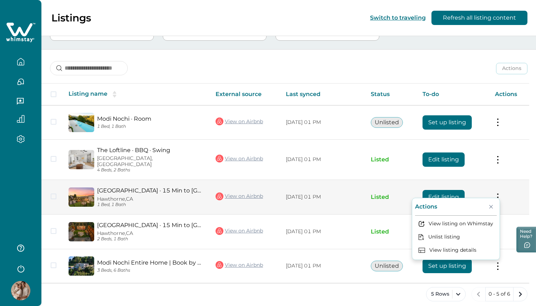
click at [449, 190] on button "Edit listing" at bounding box center [443, 197] width 42 height 14
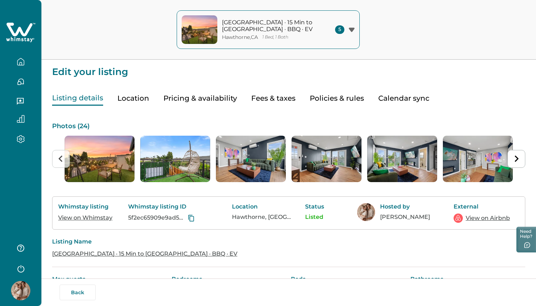
click at [276, 93] on button "Fees & taxes" at bounding box center [273, 98] width 44 height 15
type input "***"
type input "**"
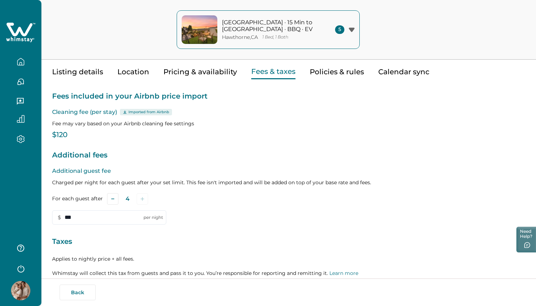
scroll to position [34, 0]
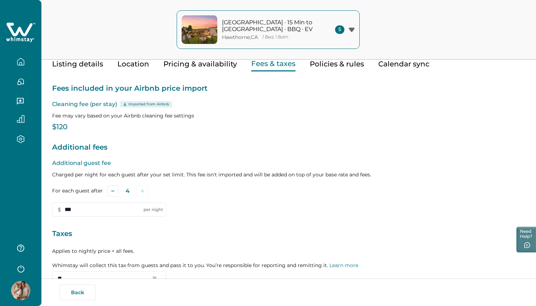
click at [194, 66] on button "Pricing & availability" at bounding box center [200, 64] width 74 height 15
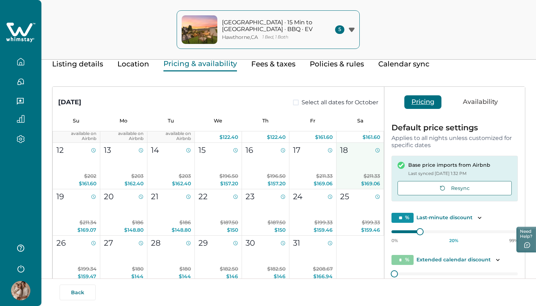
scroll to position [104, 0]
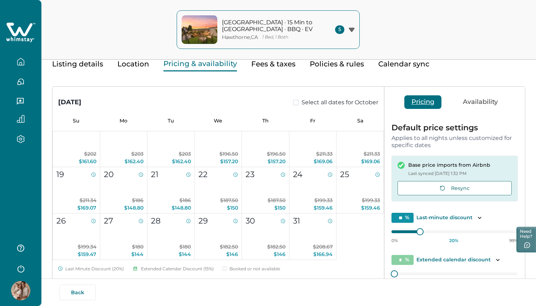
type input "**"
click at [379, 235] on div "October 2025 Select all dates for October Su Mo Tu We Th Fr Sa 1 2 Booked or no…" at bounding box center [288, 224] width 472 height 275
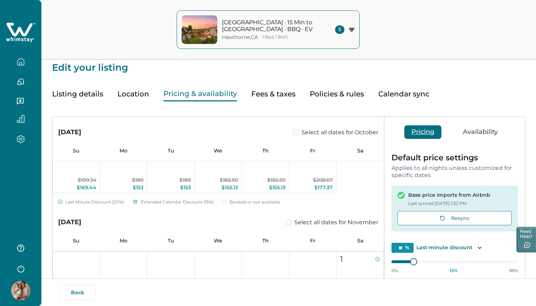
scroll to position [0, 0]
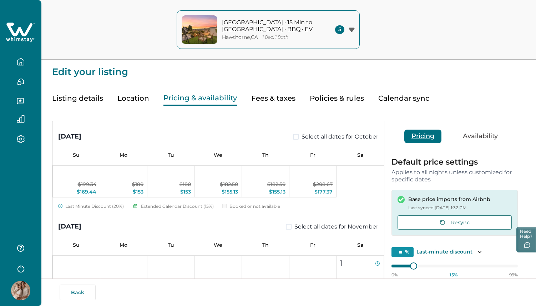
click at [475, 137] on button "Availability" at bounding box center [480, 137] width 49 height 14
type input "*"
type input "**"
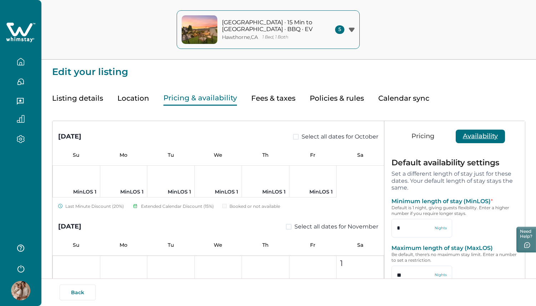
scroll to position [208, 0]
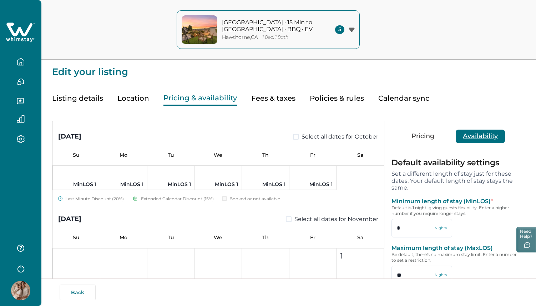
click at [419, 134] on button "Pricing" at bounding box center [422, 137] width 37 height 14
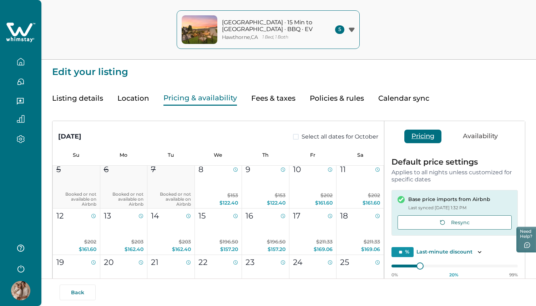
scroll to position [57, 0]
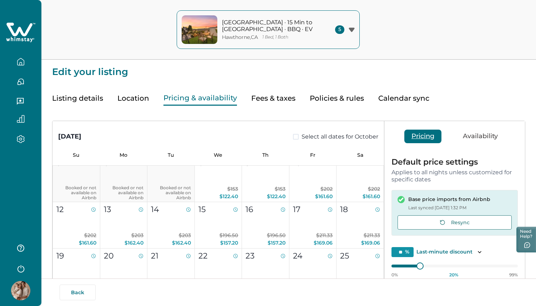
click at [267, 99] on button "Fees & taxes" at bounding box center [273, 98] width 44 height 15
click at [218, 99] on button "Pricing & availability" at bounding box center [200, 98] width 74 height 15
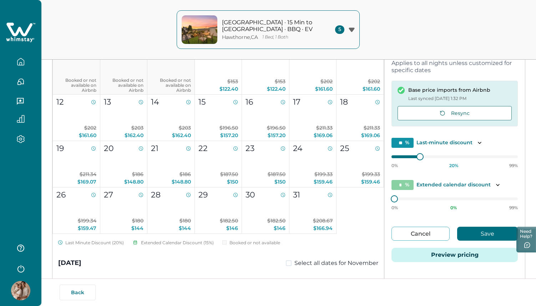
scroll to position [139, 0]
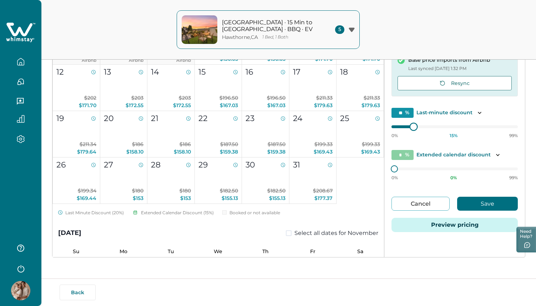
type input "**"
click at [379, 129] on div "October 2025 Select all dates for October Su Mo Tu We Th Fr Sa 1 2 Booked or no…" at bounding box center [288, 119] width 472 height 275
click at [486, 204] on button "Save" at bounding box center [487, 204] width 61 height 14
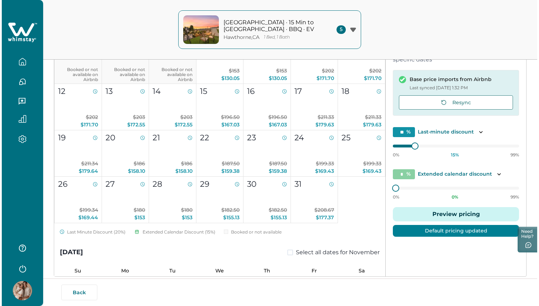
scroll to position [118, 0]
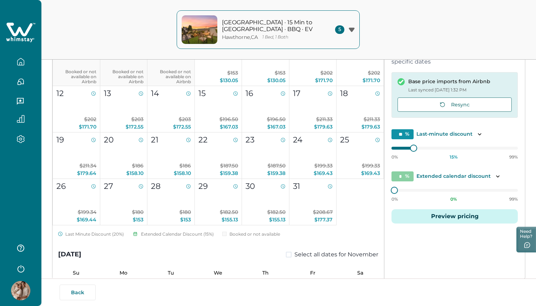
click at [470, 218] on button "Preview pricing" at bounding box center [454, 216] width 126 height 14
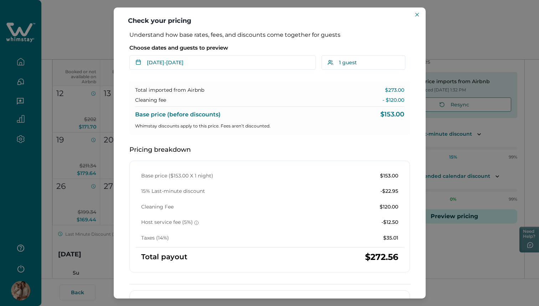
click at [297, 118] on div "Total imported from Airbnb $273.00 Cleaning fee - $120.00 Base price (before di…" at bounding box center [270, 108] width 281 height 54
click at [238, 105] on div "Total imported from Airbnb $273.00 Cleaning fee - $120.00 Base price (before di…" at bounding box center [270, 108] width 281 height 54
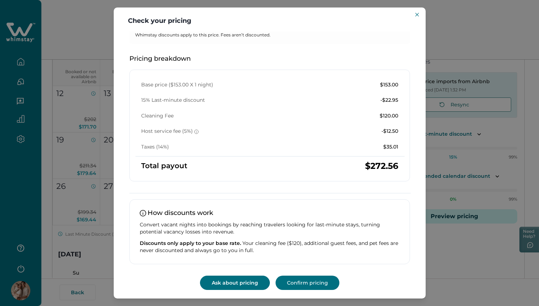
click at [239, 289] on button "Ask about pricing" at bounding box center [235, 282] width 70 height 14
click at [420, 15] on button "Close" at bounding box center [417, 14] width 9 height 9
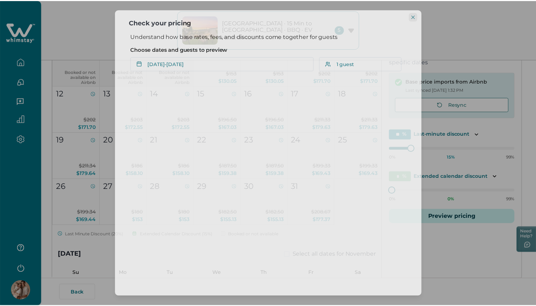
scroll to position [0, 0]
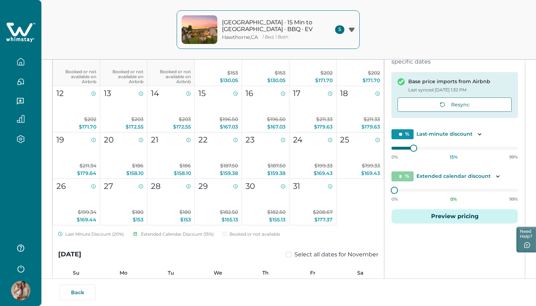
click at [23, 60] on icon "button" at bounding box center [20, 61] width 6 height 7
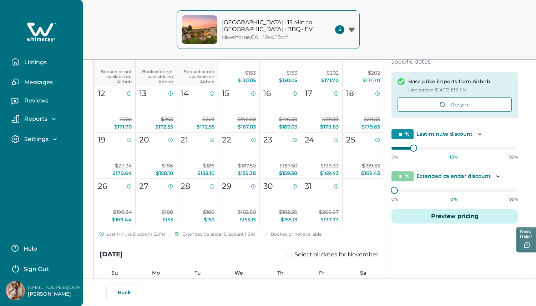
click at [23, 60] on p "Listings" at bounding box center [34, 62] width 25 height 7
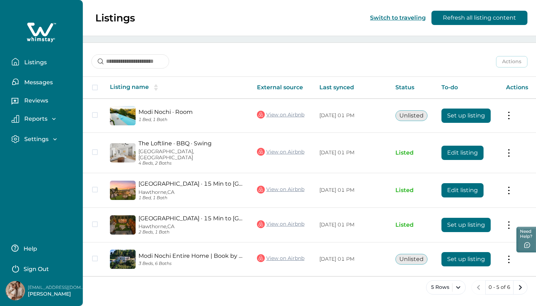
scroll to position [73, 0]
